Goal: Task Accomplishment & Management: Manage account settings

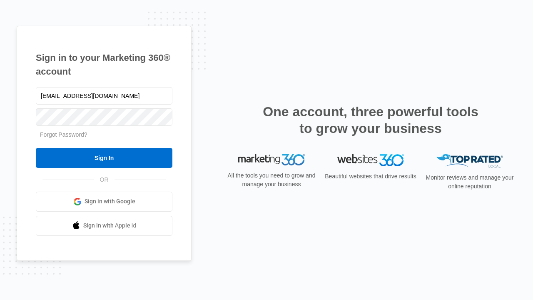
type input "dankie614@gmail.com"
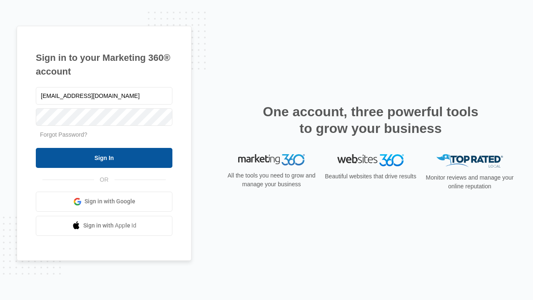
click at [104, 157] on input "Sign In" at bounding box center [104, 158] width 137 height 20
